Goal: Information Seeking & Learning: Learn about a topic

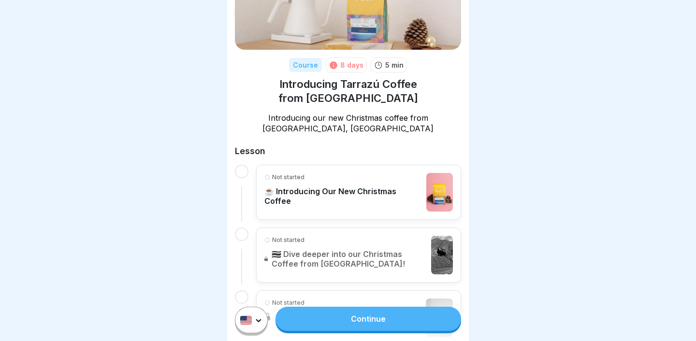
scroll to position [133, 0]
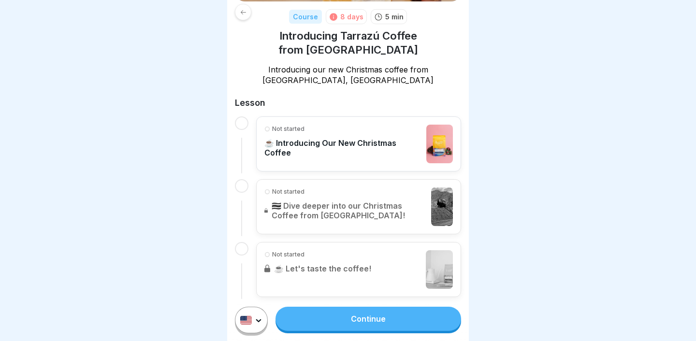
click at [328, 322] on link "Continue" at bounding box center [368, 319] width 186 height 24
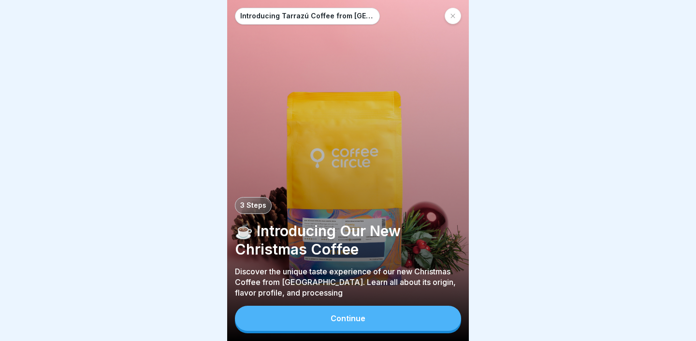
click at [313, 311] on button "Continue" at bounding box center [348, 318] width 226 height 25
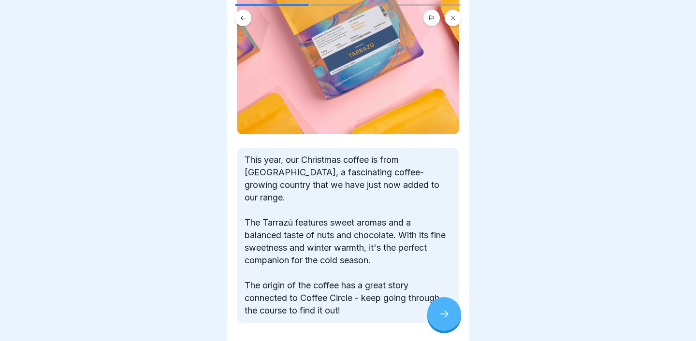
scroll to position [230, 0]
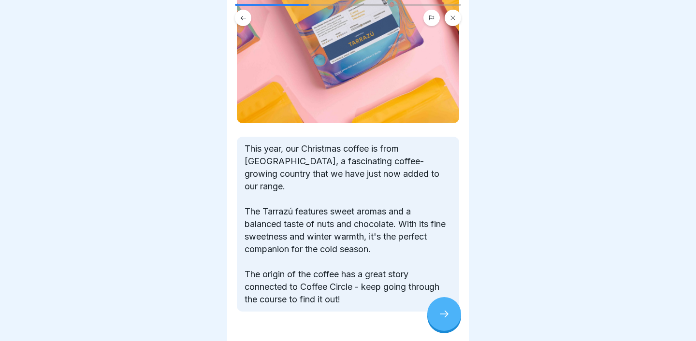
click at [456, 310] on div at bounding box center [444, 314] width 34 height 34
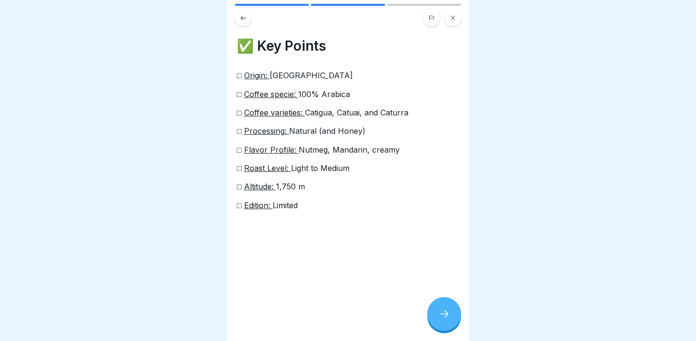
click at [430, 314] on div at bounding box center [444, 314] width 34 height 34
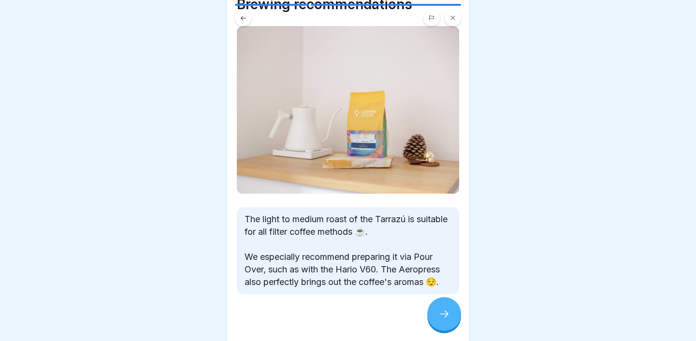
scroll to position [43, 0]
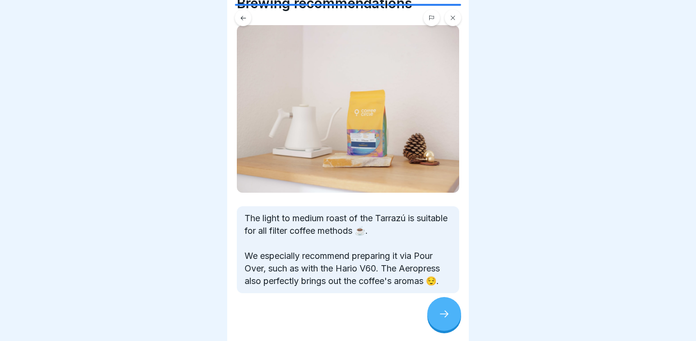
click at [438, 310] on icon at bounding box center [444, 314] width 12 height 12
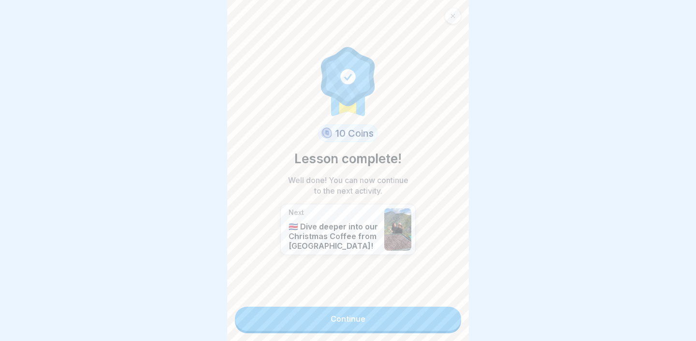
click at [424, 318] on link "Continue" at bounding box center [348, 319] width 226 height 24
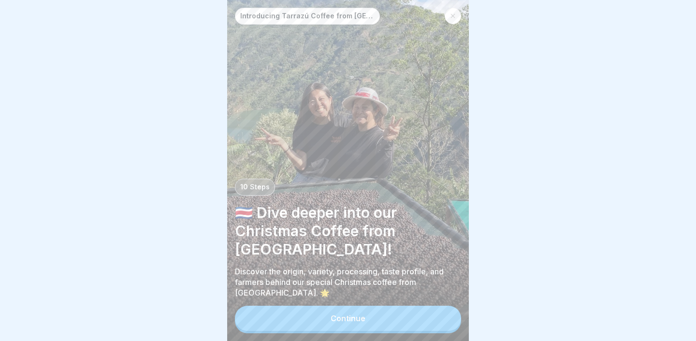
click at [399, 308] on button "Continue" at bounding box center [348, 318] width 226 height 25
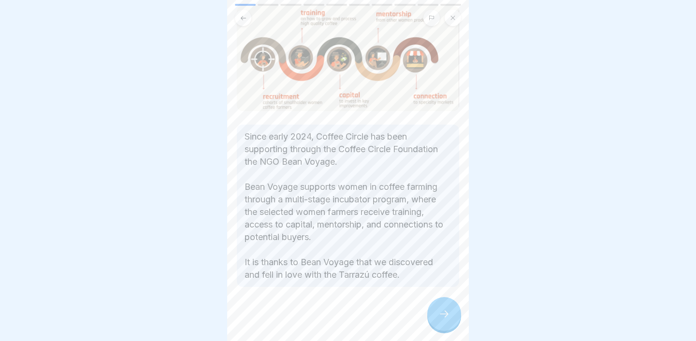
scroll to position [80, 0]
click at [430, 313] on div at bounding box center [444, 314] width 34 height 34
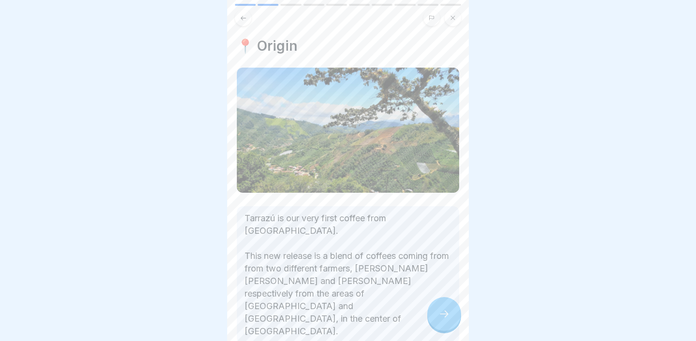
click at [430, 313] on div at bounding box center [444, 314] width 34 height 34
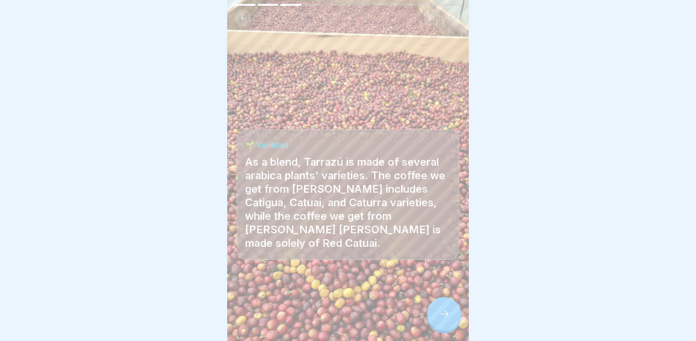
click at [442, 303] on div at bounding box center [444, 314] width 34 height 34
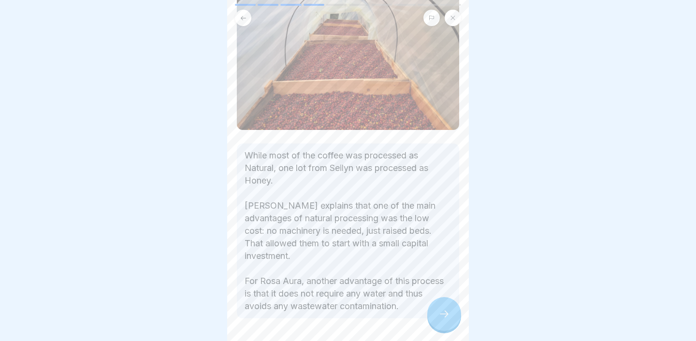
scroll to position [105, 0]
click at [441, 310] on icon at bounding box center [444, 314] width 12 height 12
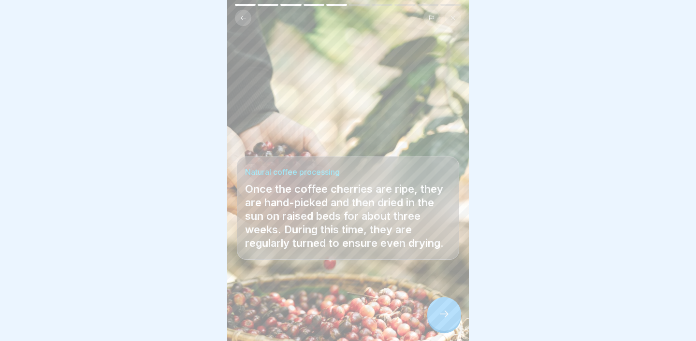
click at [437, 317] on div at bounding box center [444, 314] width 34 height 34
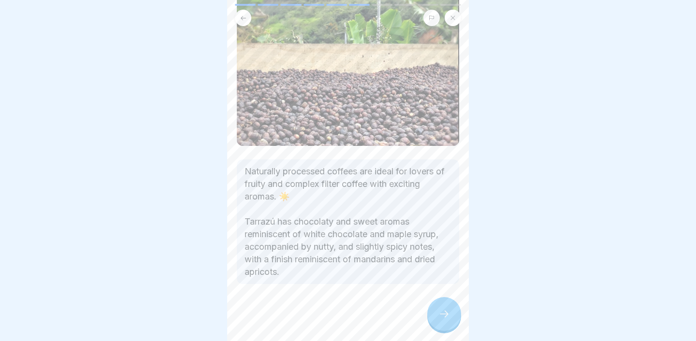
scroll to position [156, 0]
click at [442, 310] on icon at bounding box center [444, 314] width 12 height 12
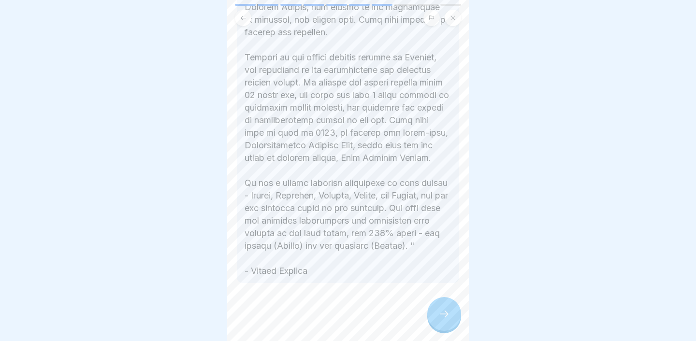
scroll to position [612, 0]
click at [443, 306] on div at bounding box center [444, 314] width 34 height 34
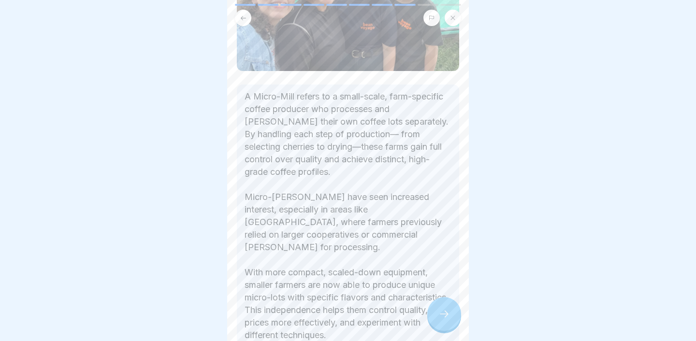
scroll to position [172, 0]
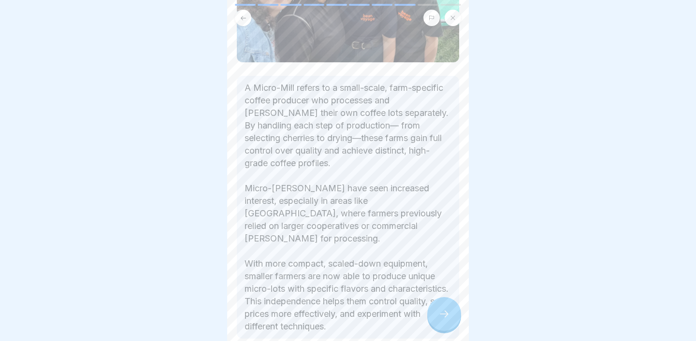
click at [437, 315] on div at bounding box center [444, 314] width 34 height 34
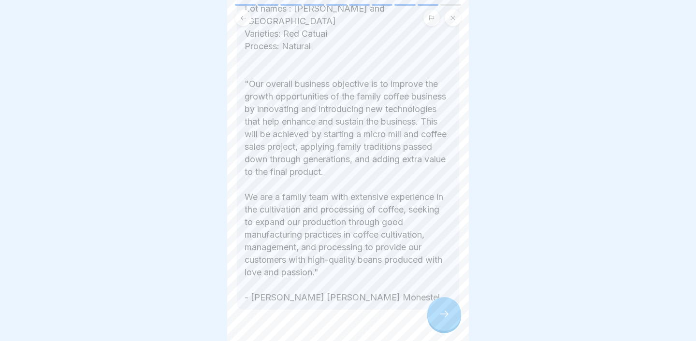
scroll to position [597, 0]
click at [448, 307] on div at bounding box center [444, 314] width 34 height 34
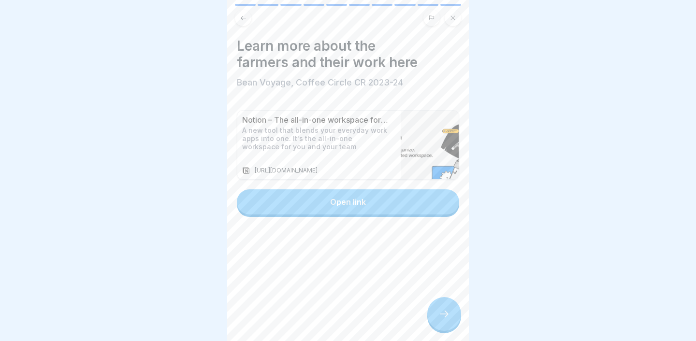
click at [444, 309] on div at bounding box center [444, 314] width 34 height 34
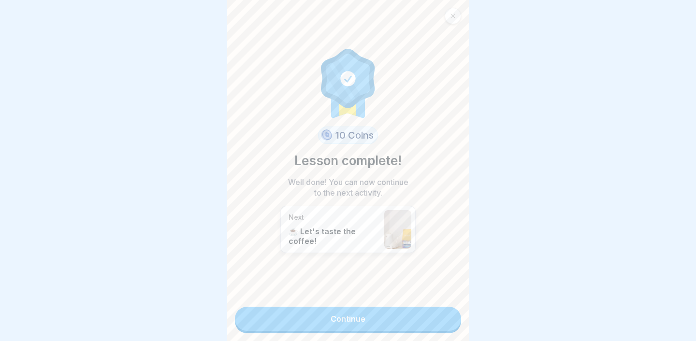
click at [439, 312] on link "Continue" at bounding box center [348, 319] width 226 height 24
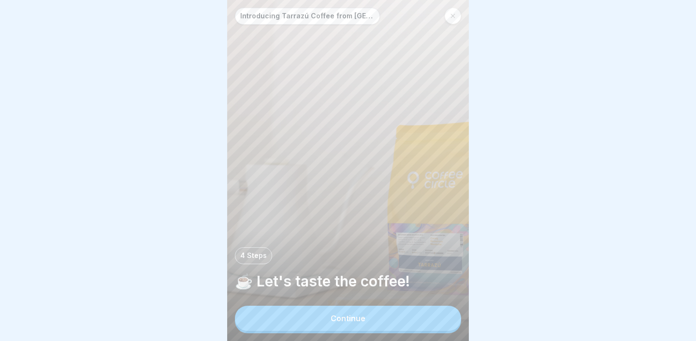
click at [404, 304] on div "Introducing Tarrazú Coffee from [GEOGRAPHIC_DATA] 4 Steps ☕️ Let's taste the co…" at bounding box center [348, 170] width 242 height 341
click at [410, 311] on button "Continue" at bounding box center [348, 318] width 226 height 25
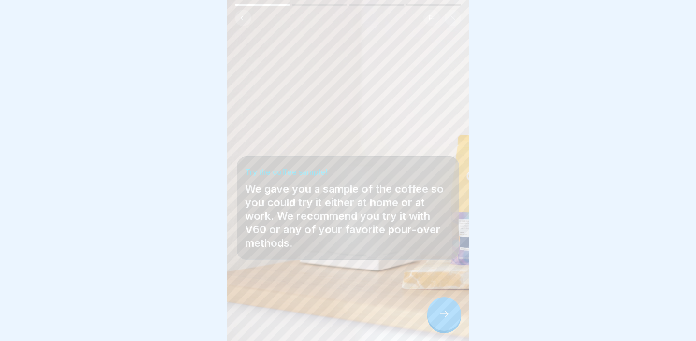
click at [456, 20] on button at bounding box center [453, 18] width 16 height 16
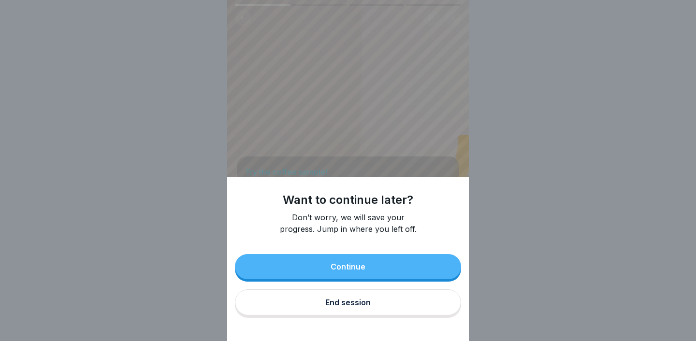
click at [350, 308] on button "End session" at bounding box center [348, 302] width 226 height 26
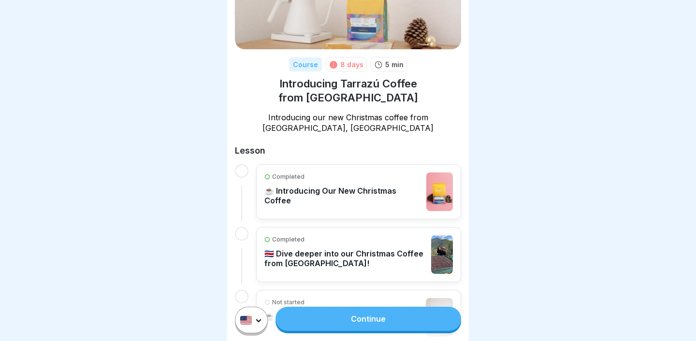
scroll to position [133, 0]
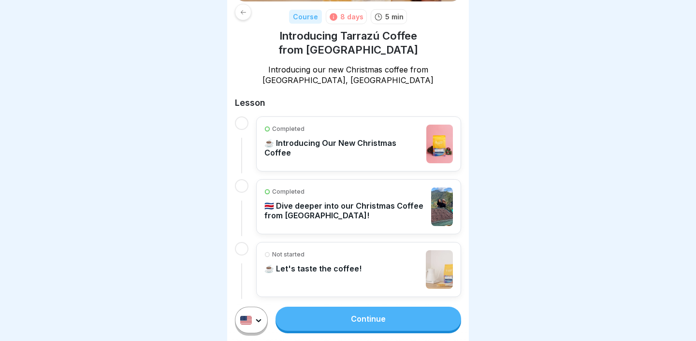
click at [342, 310] on link "Continue" at bounding box center [368, 319] width 186 height 24
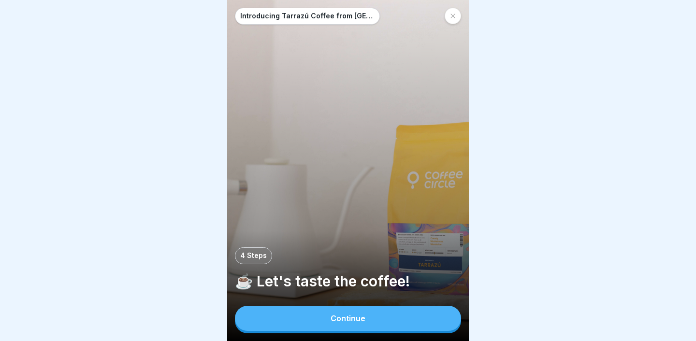
click at [342, 310] on button "Continue" at bounding box center [348, 318] width 226 height 25
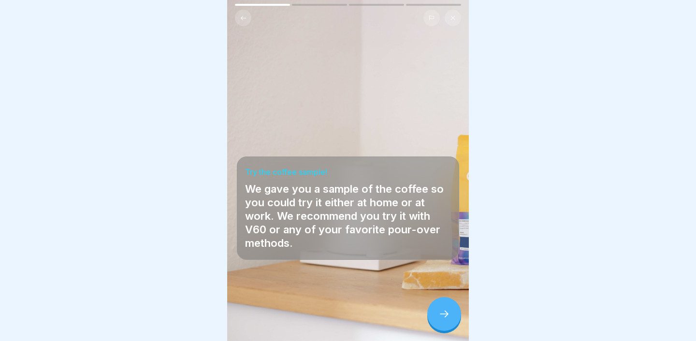
click at [430, 316] on div at bounding box center [444, 314] width 34 height 34
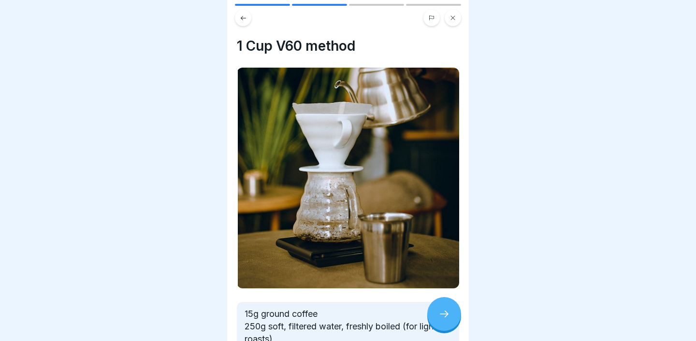
click at [430, 316] on div at bounding box center [444, 314] width 34 height 34
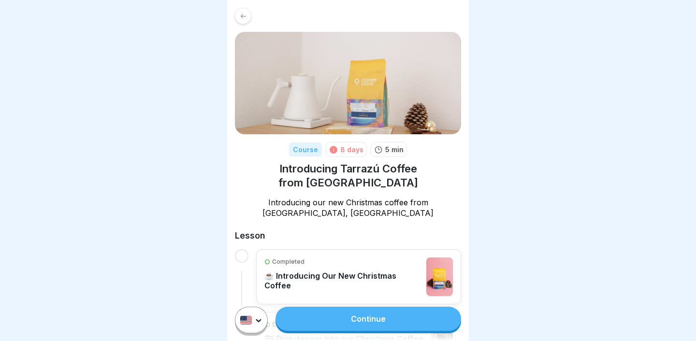
click at [430, 316] on link "Continue" at bounding box center [368, 319] width 186 height 24
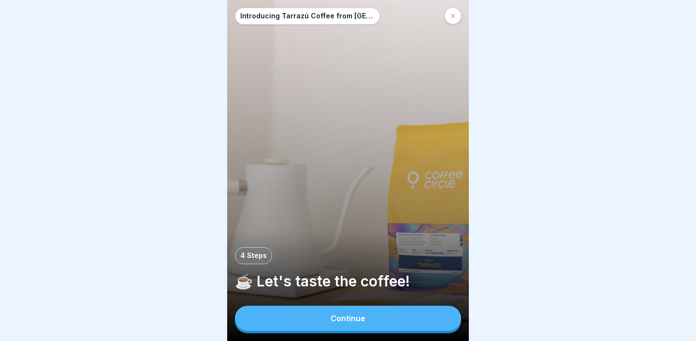
click at [430, 316] on button "Continue" at bounding box center [348, 318] width 226 height 25
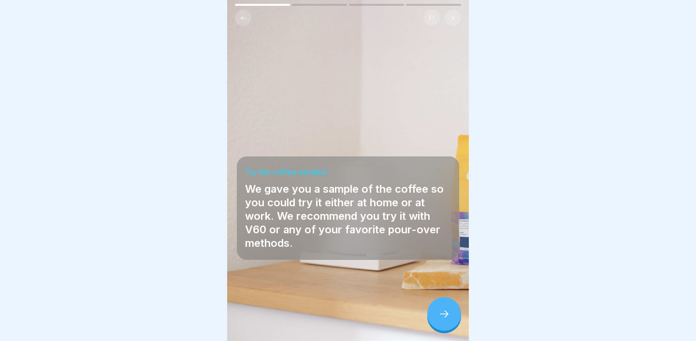
click at [430, 316] on div at bounding box center [444, 314] width 34 height 34
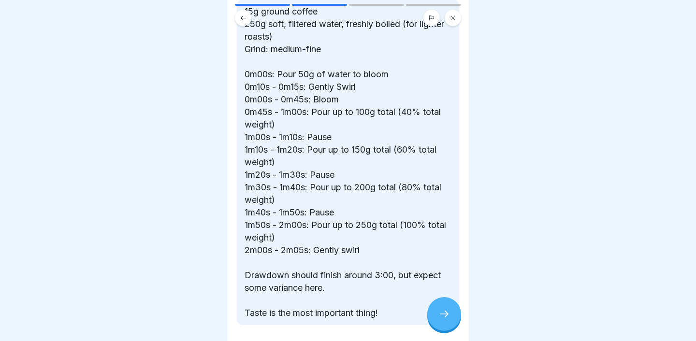
scroll to position [314, 0]
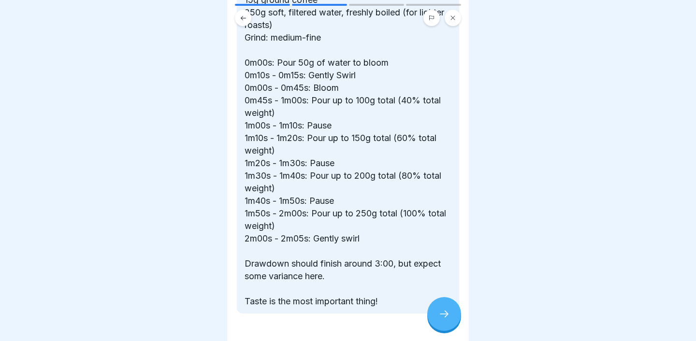
click at [442, 312] on icon at bounding box center [444, 314] width 12 height 12
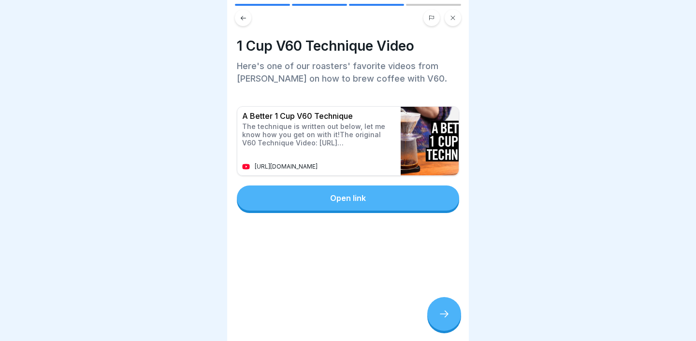
click at [442, 312] on icon at bounding box center [444, 314] width 12 height 12
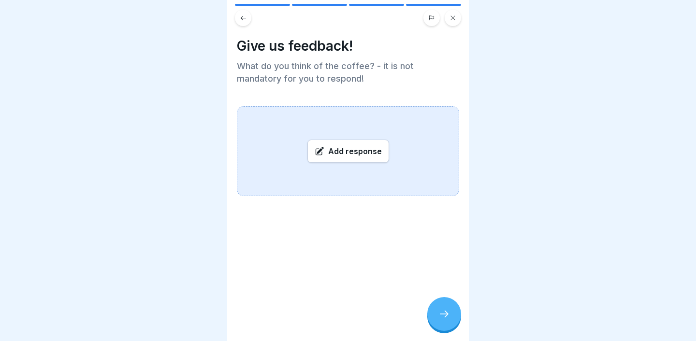
click at [442, 312] on icon at bounding box center [444, 314] width 12 height 12
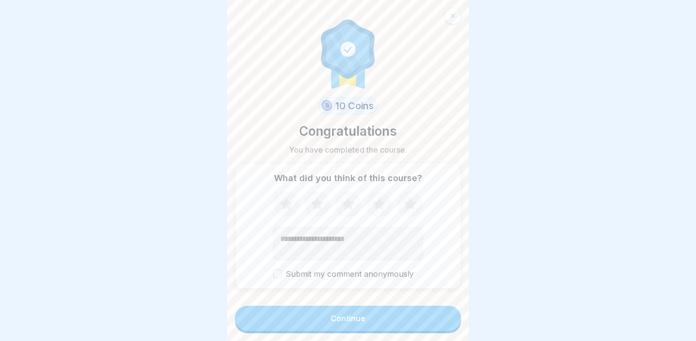
click at [441, 315] on button "Continue" at bounding box center [348, 318] width 226 height 25
